Goal: Find specific page/section

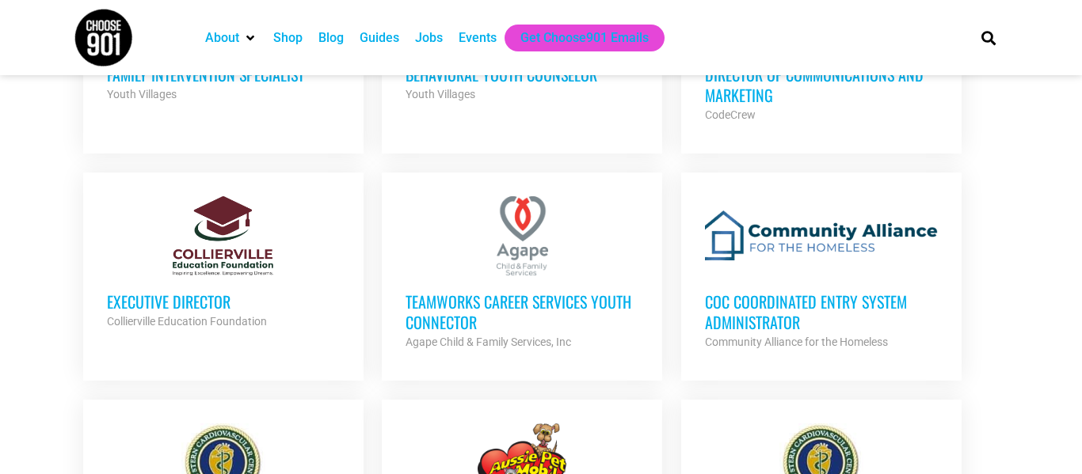
scroll to position [1223, 0]
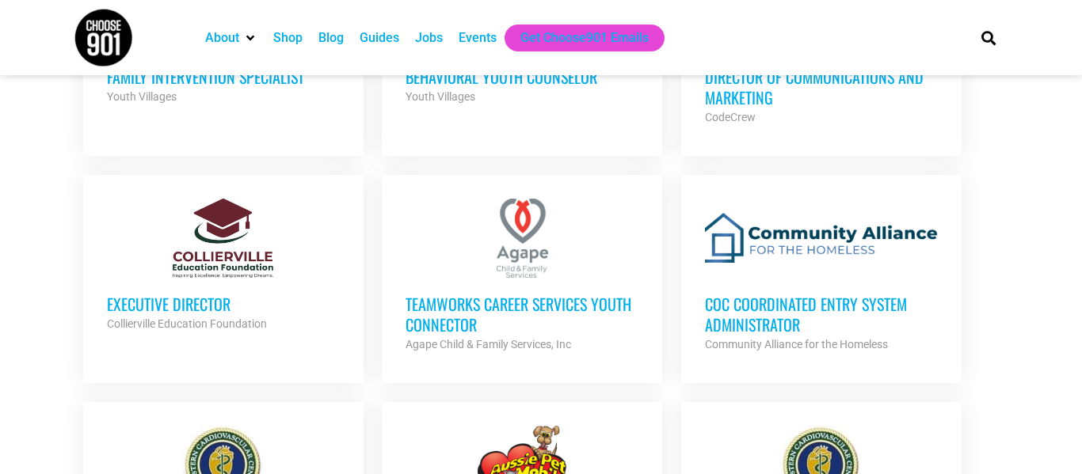
click at [710, 316] on h3 "CoC Coordinated Entry System Administrator" at bounding box center [821, 314] width 233 height 41
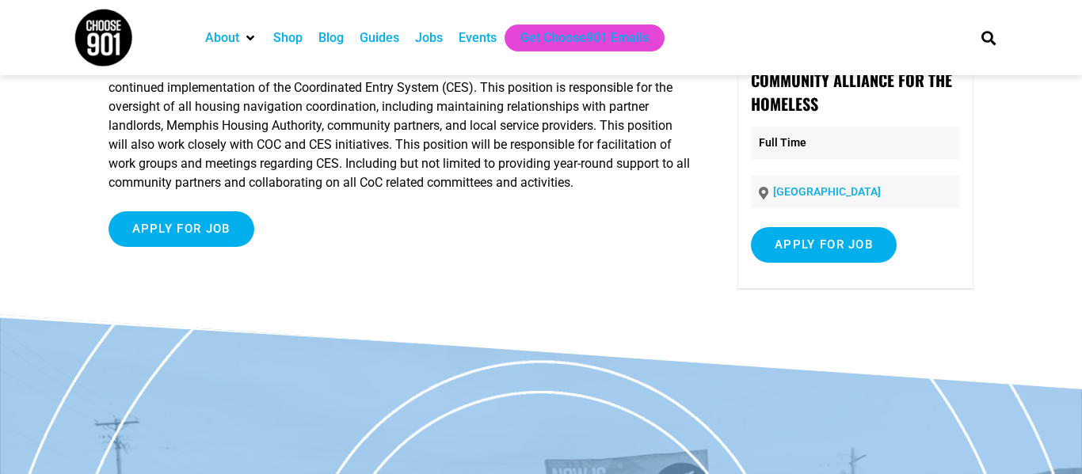
scroll to position [128, 0]
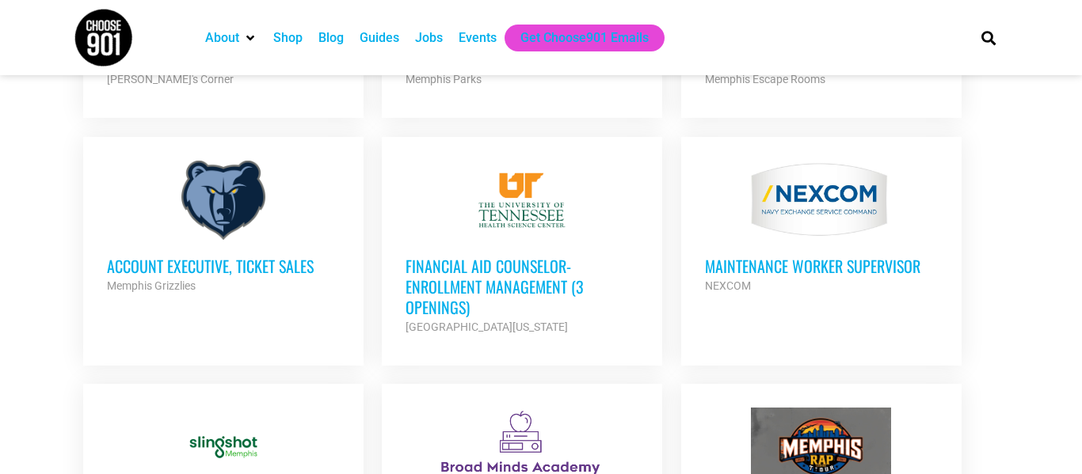
scroll to position [4146, 0]
